Goal: Task Accomplishment & Management: Complete application form

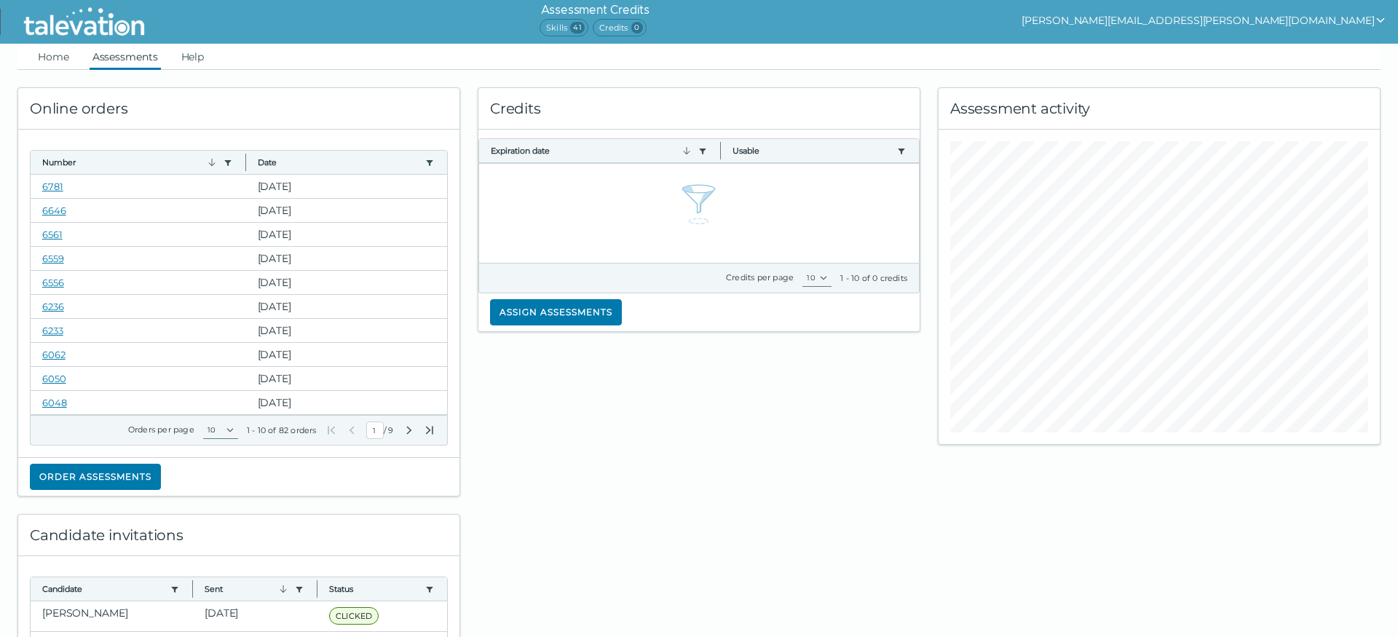
click at [134, 60] on link "Assessments" at bounding box center [125, 57] width 71 height 26
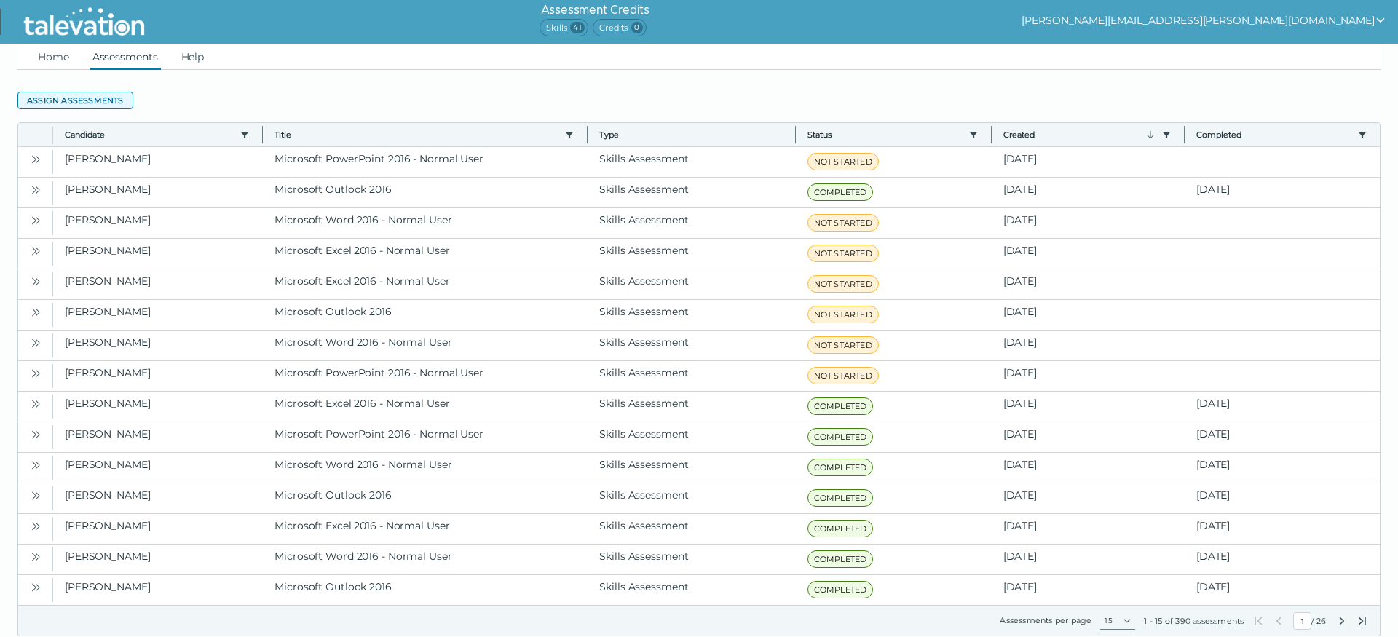
click at [85, 101] on button "Assign assessments" at bounding box center [75, 100] width 116 height 17
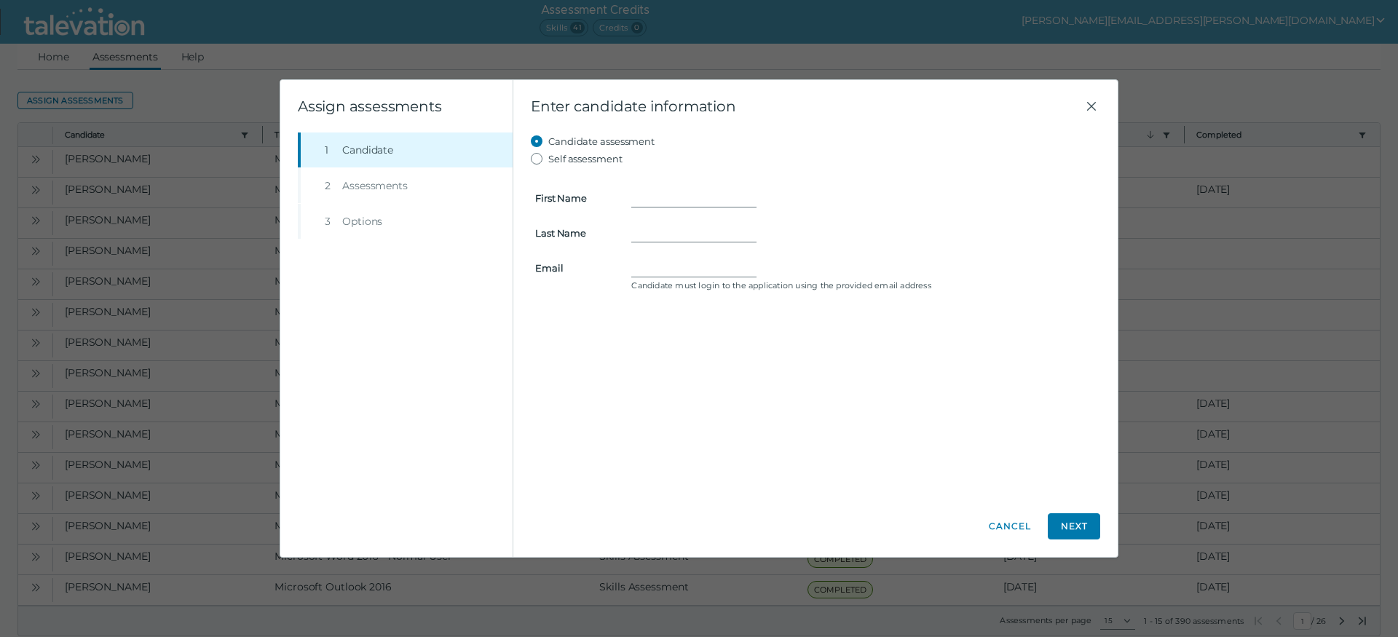
click at [687, 189] on form "First Name Last Name Email Candidate must login to the application using the pr…" at bounding box center [815, 231] width 569 height 128
click at [678, 198] on input "First Name" at bounding box center [693, 197] width 125 height 17
type input "[PERSON_NAME]"
paste input "[PERSON_NAME] <[PERSON_NAME][EMAIL_ADDRESS][DOMAIN_NAME]>"
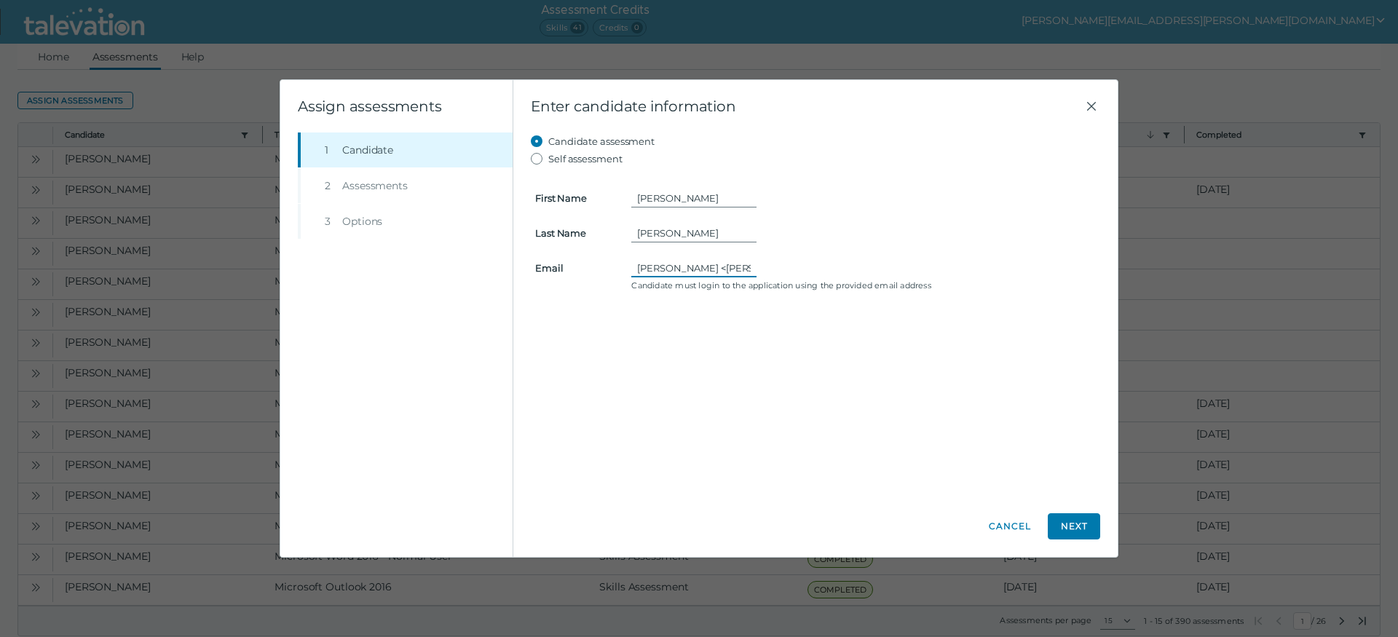
drag, startPoint x: 677, startPoint y: 266, endPoint x: 546, endPoint y: 272, distance: 131.2
click at [631, 272] on input "[PERSON_NAME] <[PERSON_NAME][EMAIL_ADDRESS][DOMAIN_NAME]" at bounding box center [693, 267] width 125 height 17
click at [636, 266] on input "[PERSON_NAME] <[PERSON_NAME][EMAIL_ADDRESS][DOMAIN_NAME]" at bounding box center [693, 267] width 125 height 17
drag, startPoint x: 721, startPoint y: 266, endPoint x: 558, endPoint y: 270, distance: 163.1
click at [631, 268] on input "[PERSON_NAME] <[PERSON_NAME][EMAIL_ADDRESS][DOMAIN_NAME]" at bounding box center [693, 267] width 125 height 17
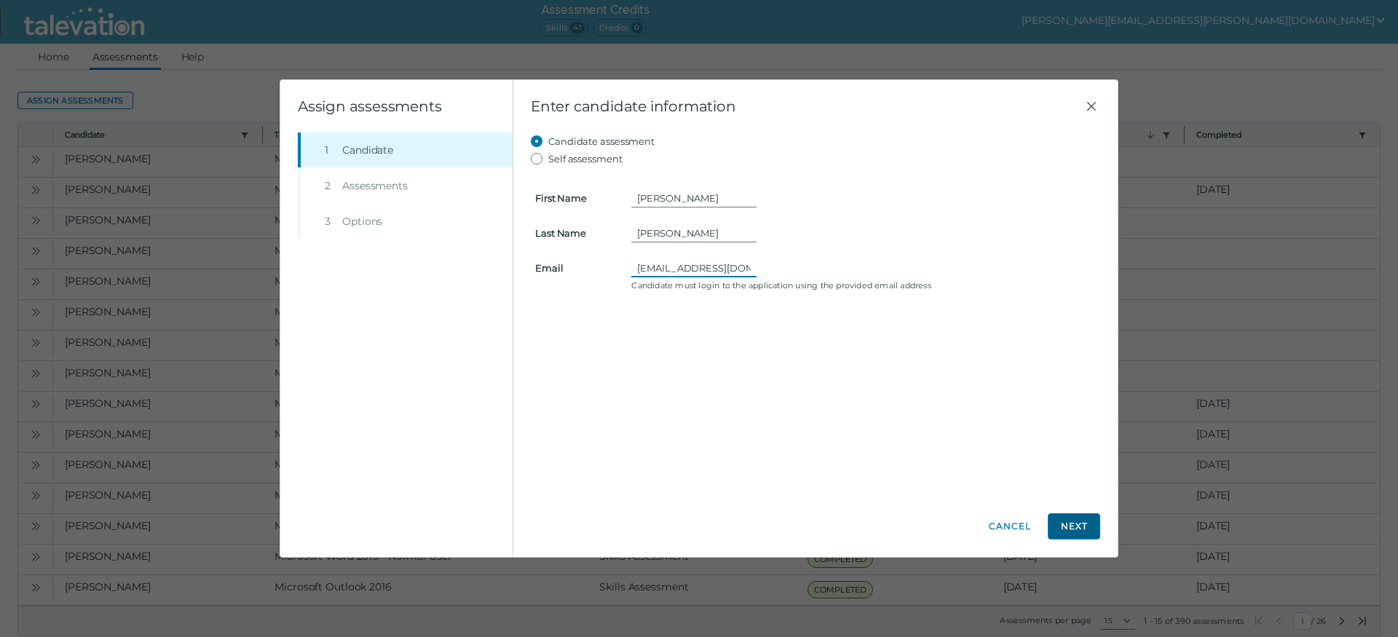
type input "[EMAIL_ADDRESS][DOMAIN_NAME]"
click at [1084, 527] on button "Next" at bounding box center [1074, 526] width 52 height 26
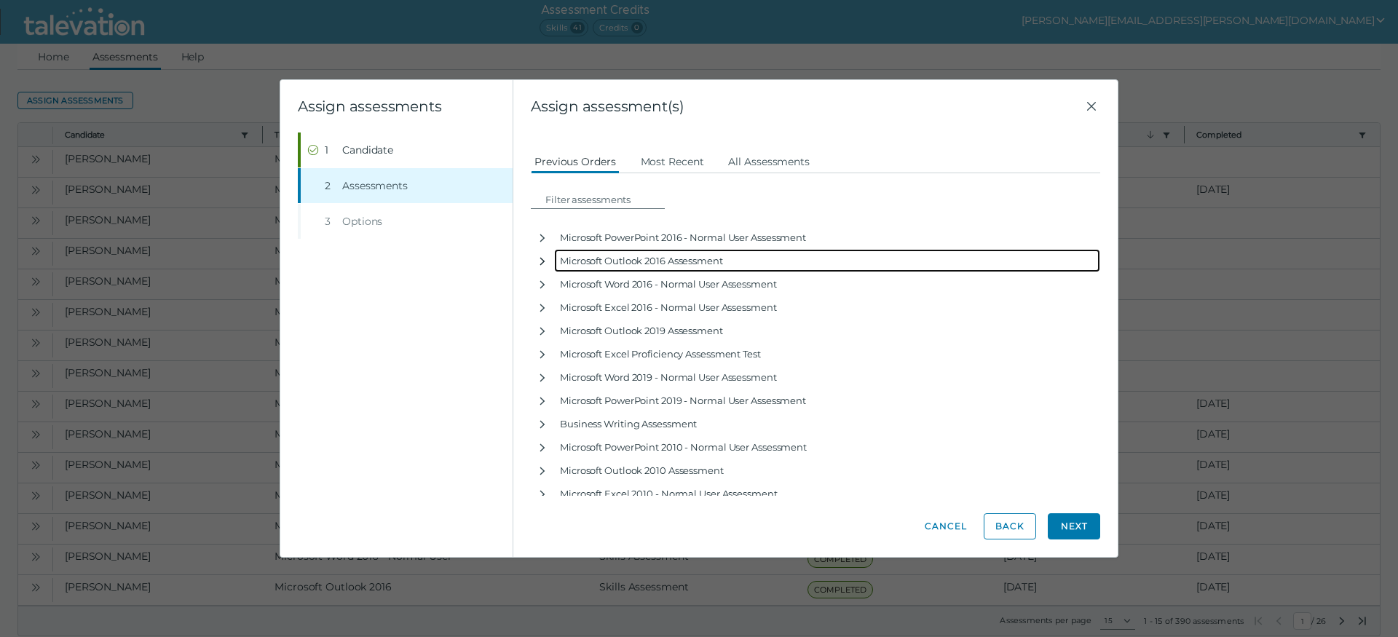
click at [543, 261] on icon "button" at bounding box center [543, 262] width 12 height 12
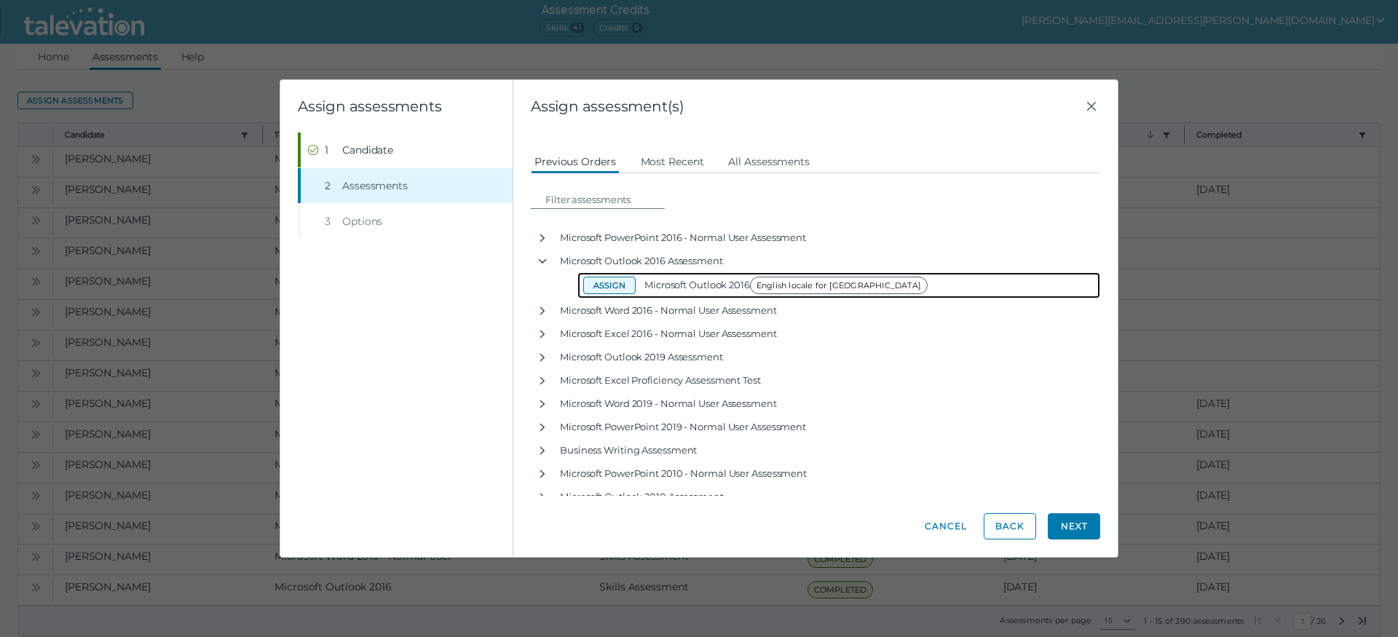
click at [627, 287] on button "Assign" at bounding box center [609, 285] width 52 height 17
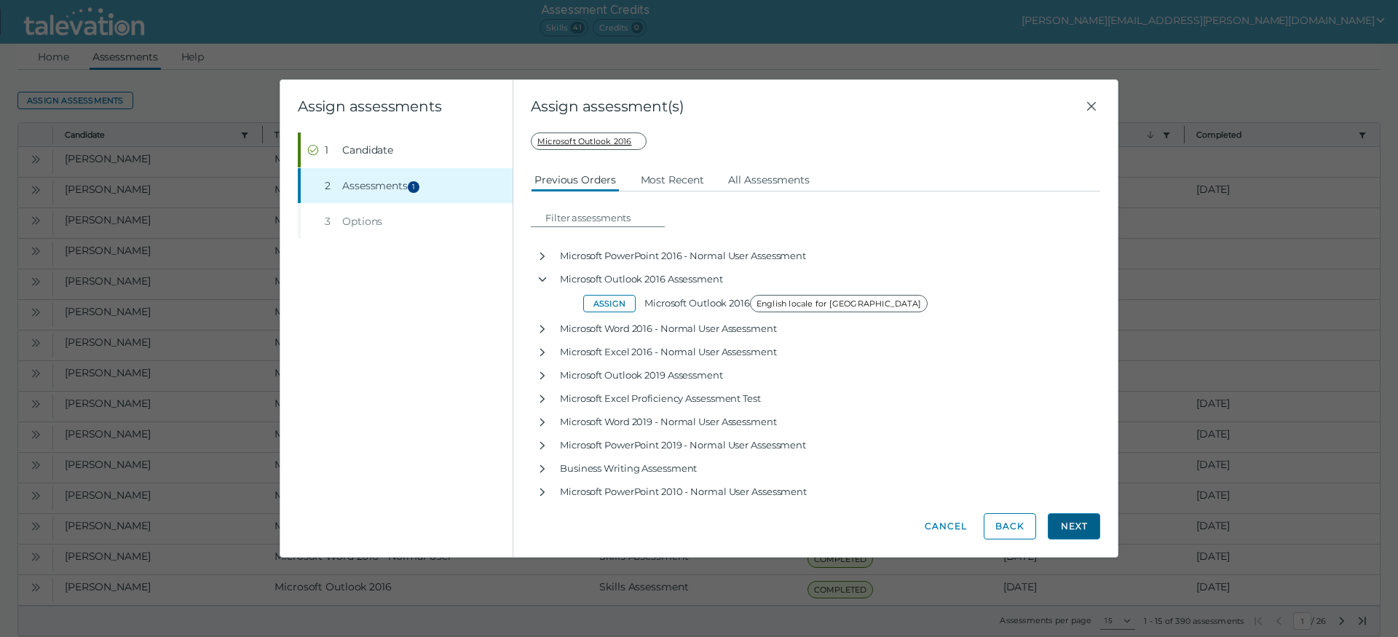
click at [1078, 527] on button "Next" at bounding box center [1074, 526] width 52 height 26
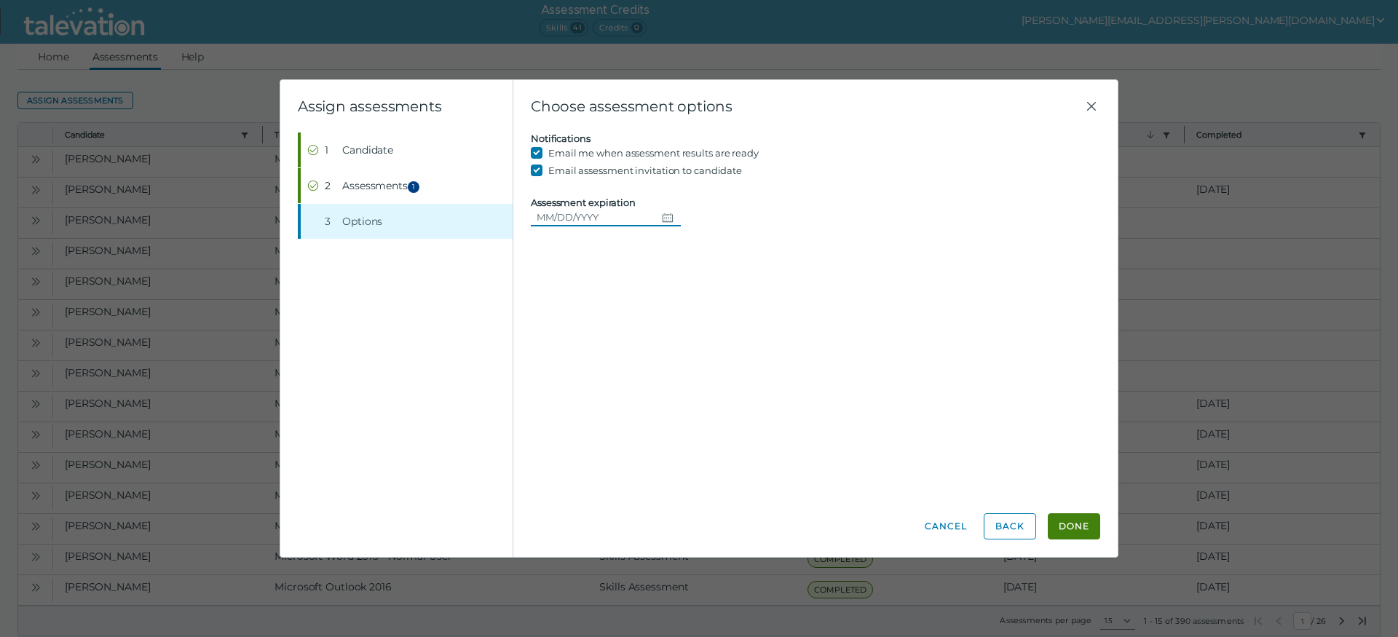
click at [681, 218] on button "Choose date" at bounding box center [668, 216] width 25 height 17
click at [580, 390] on button "18" at bounding box center [582, 394] width 26 height 26
type input "[DATE]"
click at [1081, 528] on button "Done" at bounding box center [1074, 526] width 52 height 26
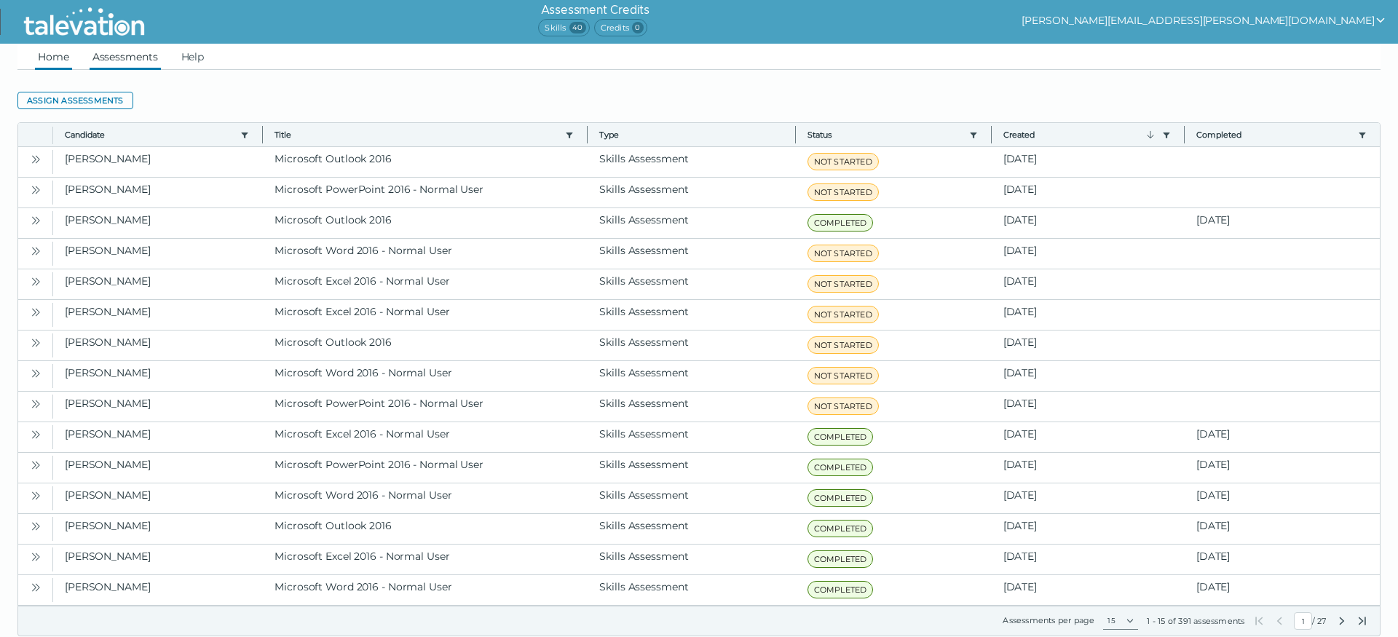
click at [62, 54] on link "Home" at bounding box center [53, 57] width 37 height 26
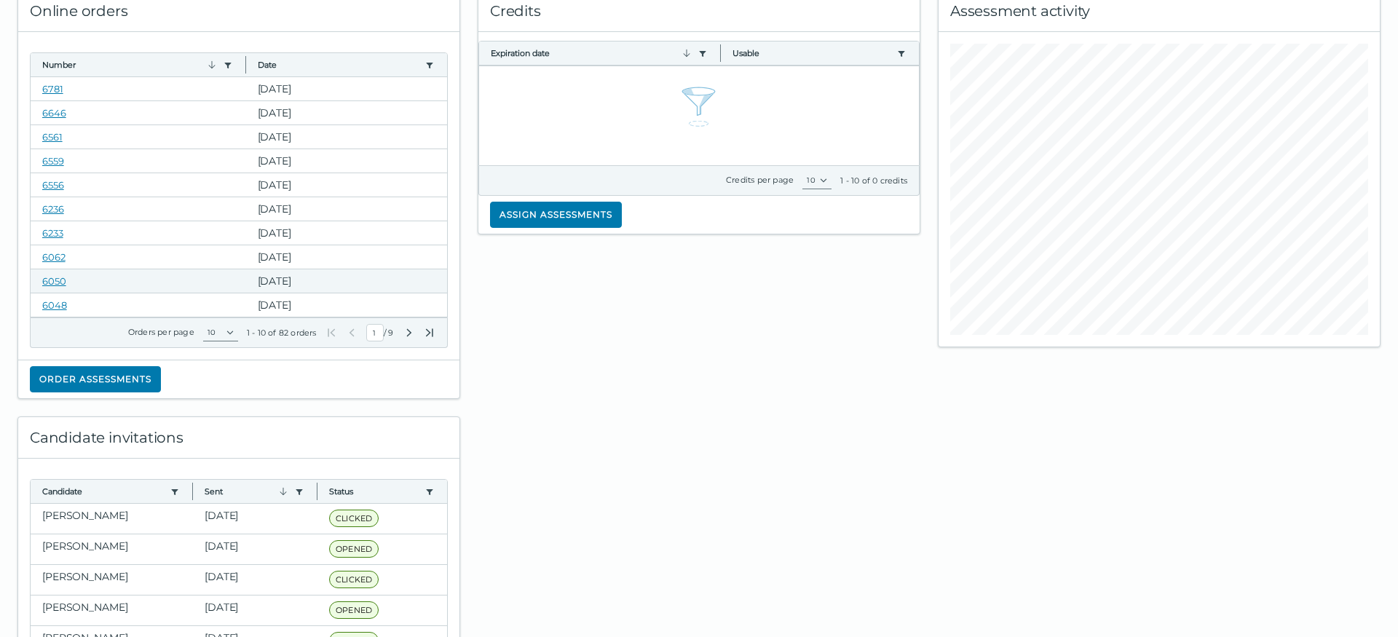
scroll to position [149, 0]
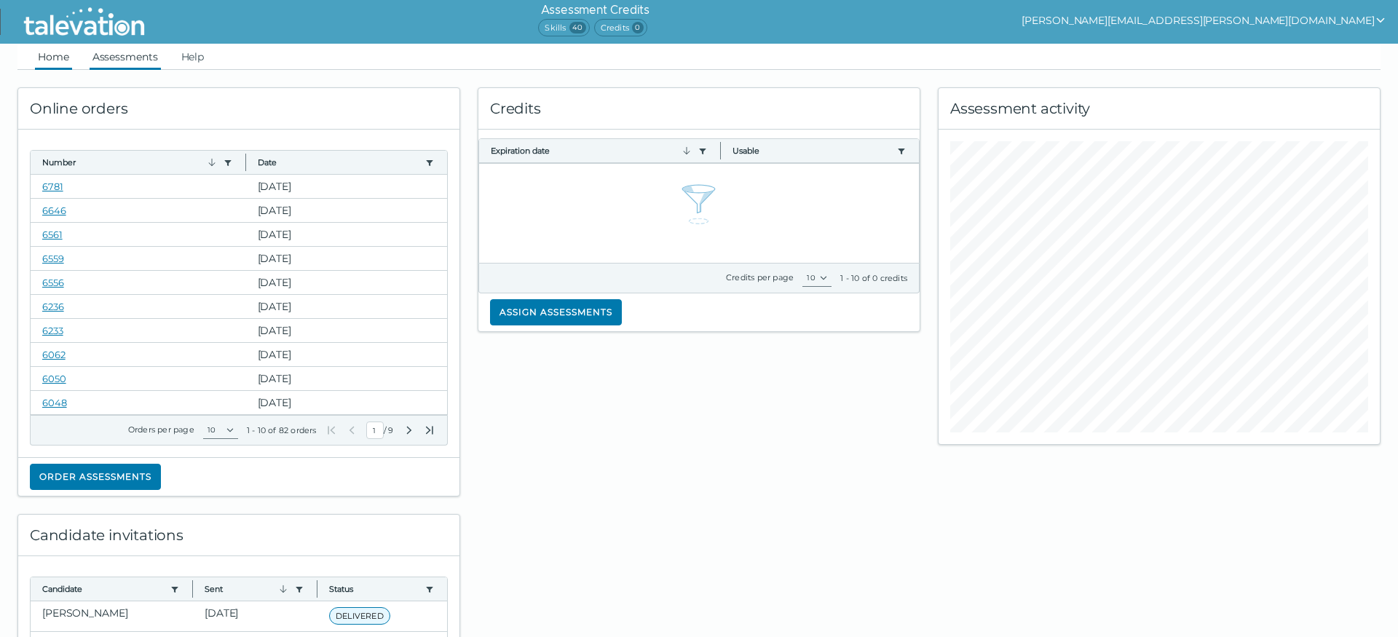
click at [128, 55] on link "Assessments" at bounding box center [125, 57] width 71 height 26
